Goal: Transaction & Acquisition: Obtain resource

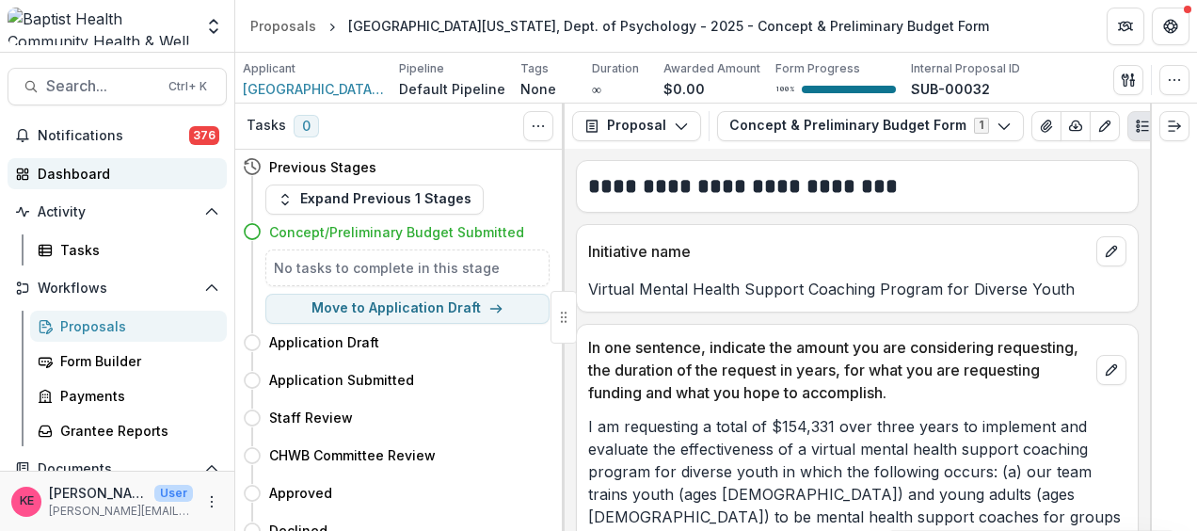
click at [95, 164] on div "Dashboard" at bounding box center [125, 174] width 174 height 20
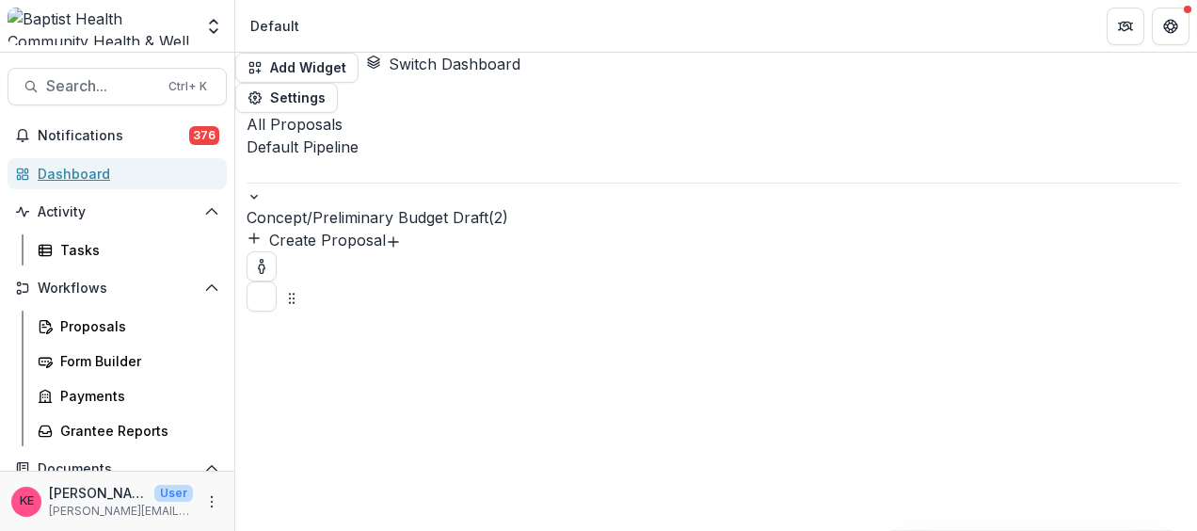
scroll to position [122, 0]
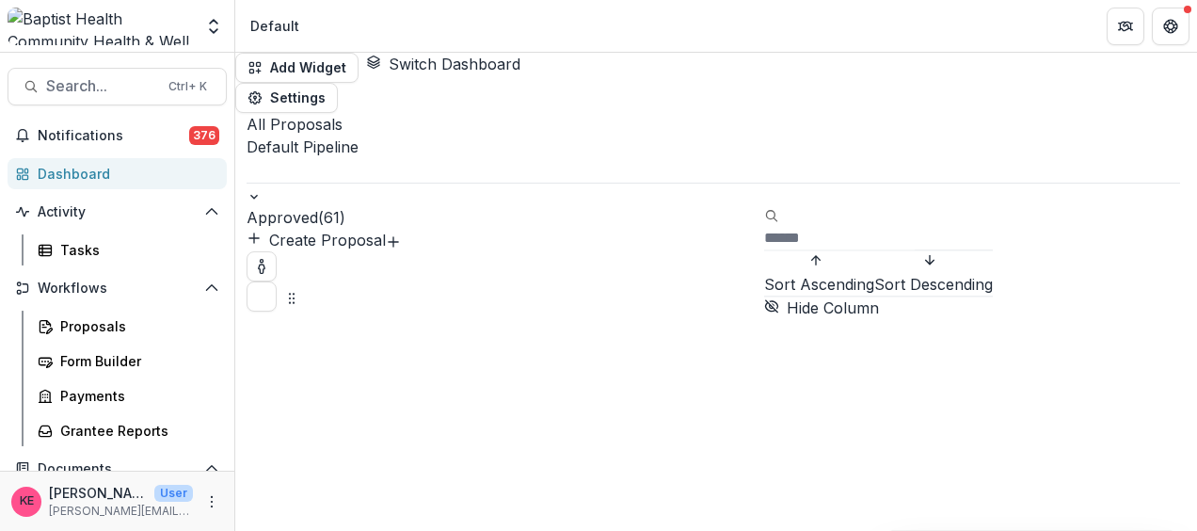
click at [822, 273] on span "Sort Ascending" at bounding box center [819, 284] width 110 height 23
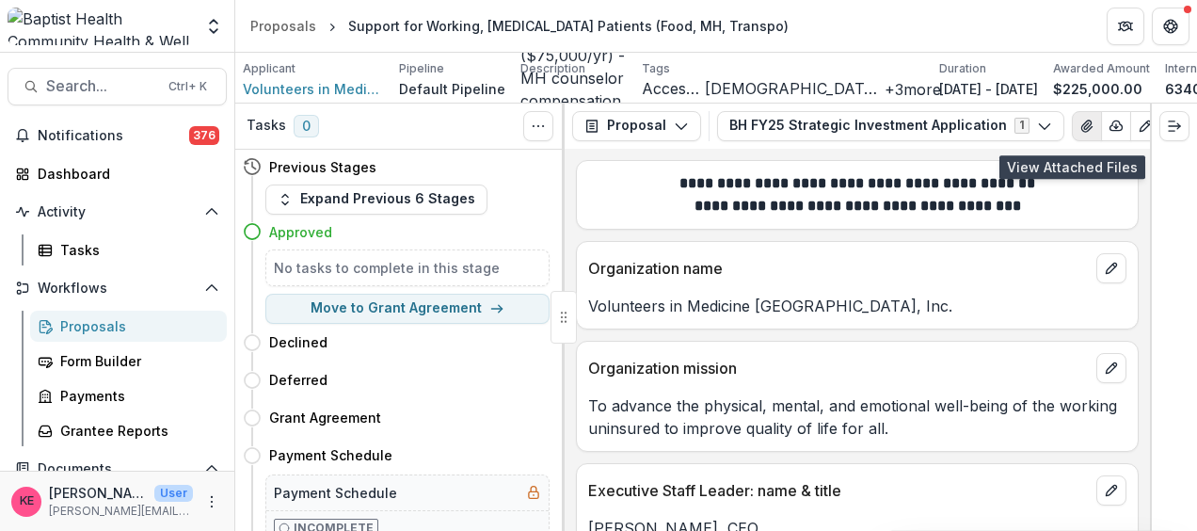
click at [1080, 131] on icon "View Attached Files" at bounding box center [1087, 126] width 15 height 15
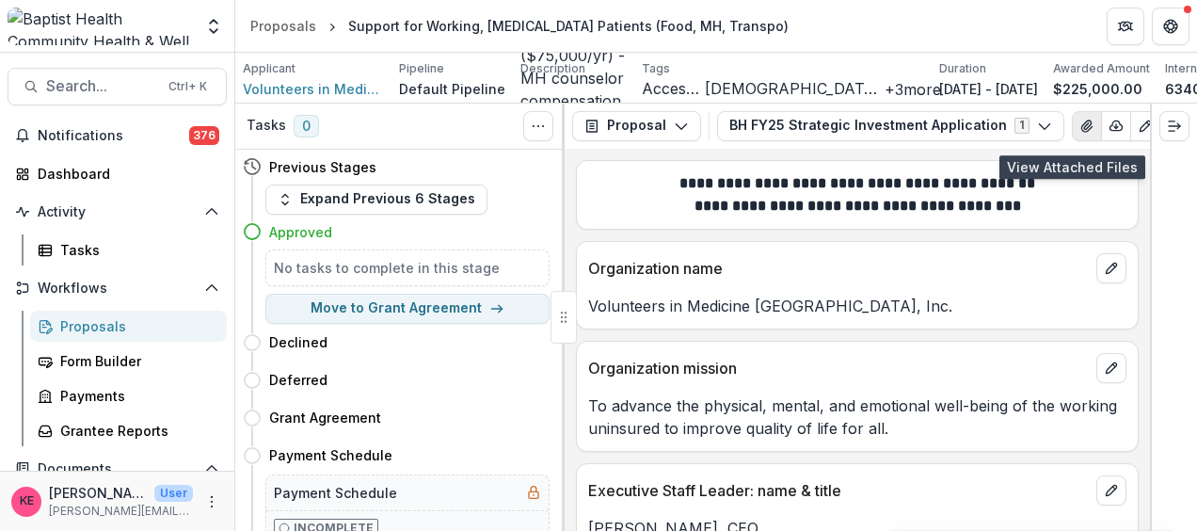
click at [1080, 132] on icon "View Attached Files" at bounding box center [1087, 126] width 15 height 15
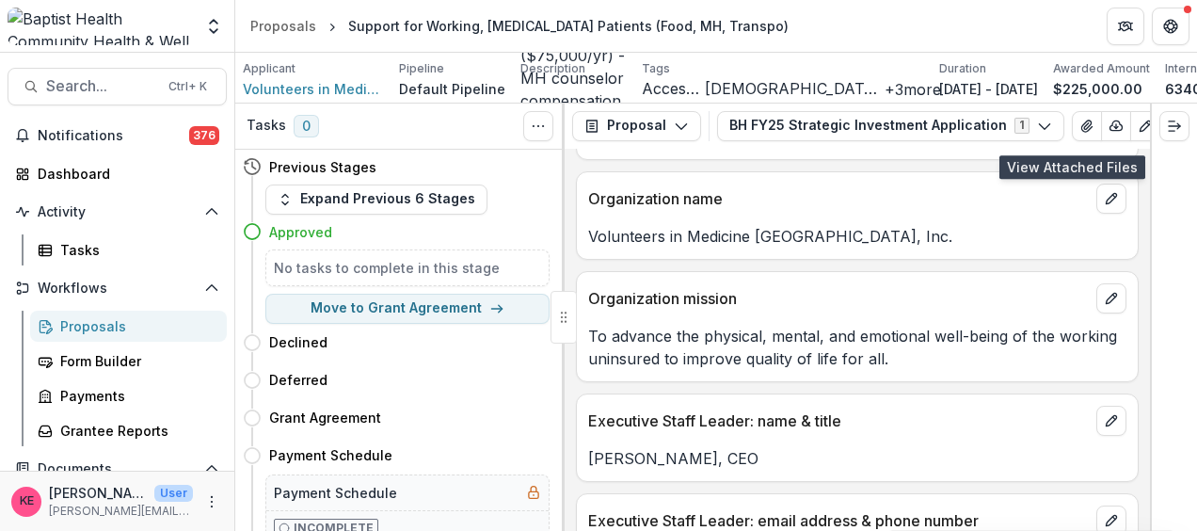
scroll to position [0, 0]
